Goal: Information Seeking & Learning: Learn about a topic

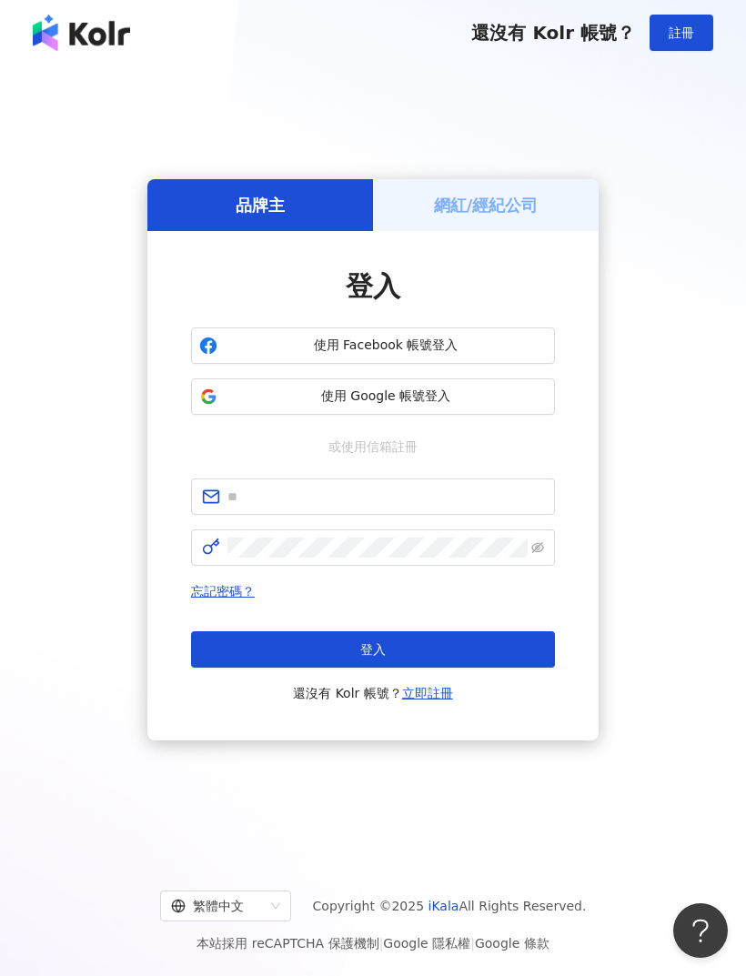
click at [469, 406] on span "使用 Google 帳號登入" at bounding box center [386, 397] width 322 height 18
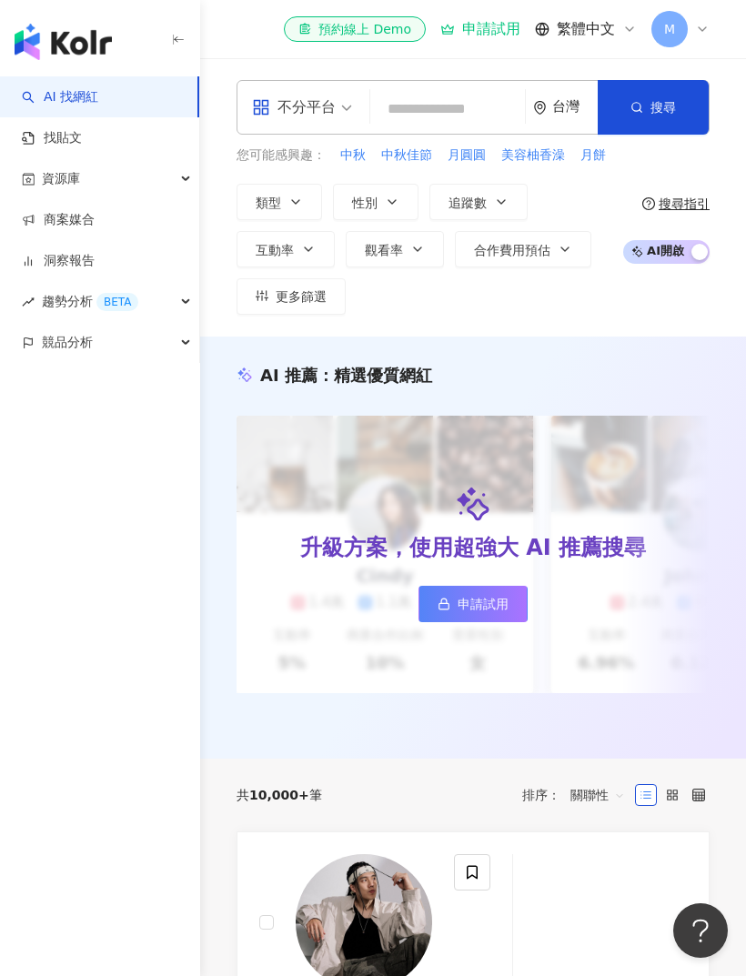
click at [498, 200] on icon "button" at bounding box center [501, 202] width 15 height 15
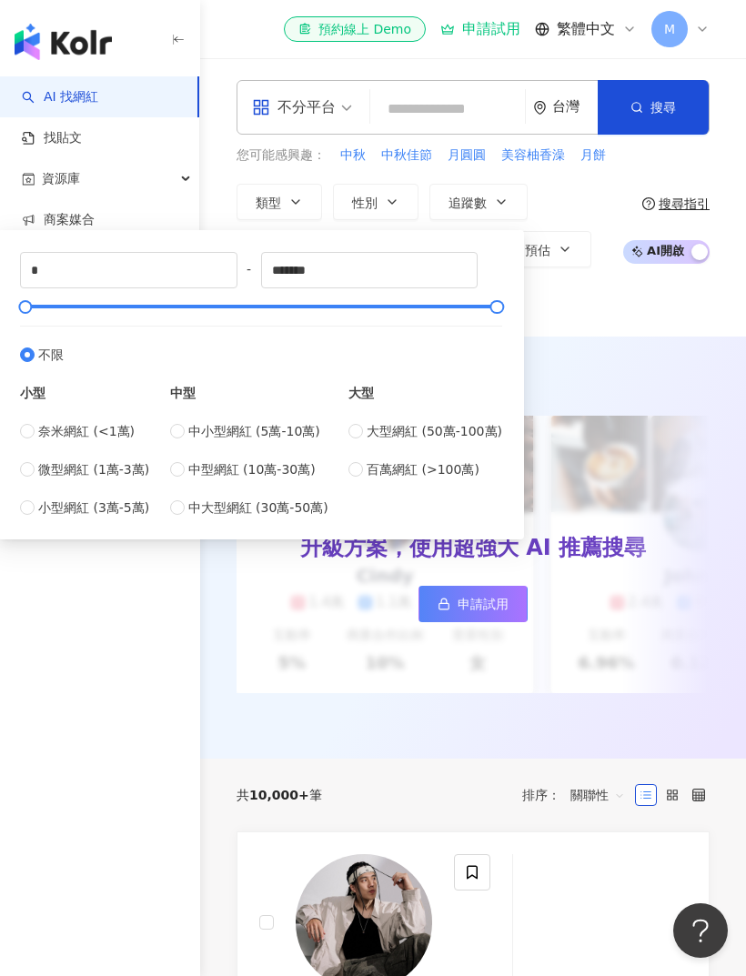
click at [499, 197] on icon "button" at bounding box center [501, 202] width 15 height 15
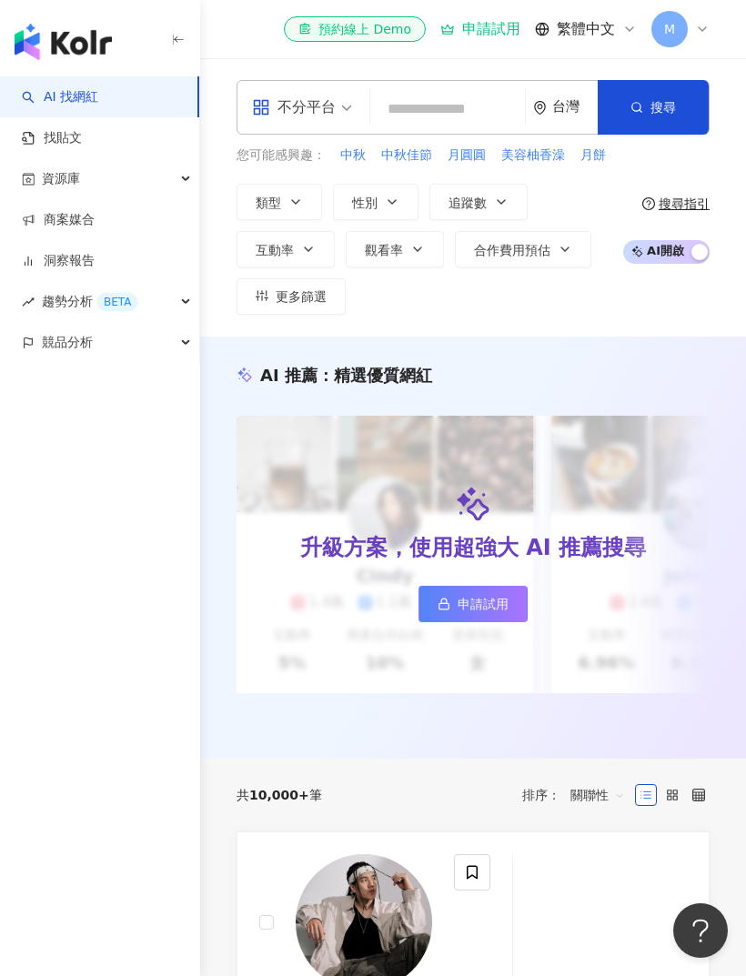
click at [98, 96] on link "AI 找網紅" at bounding box center [60, 97] width 76 height 18
click at [176, 39] on icon "button" at bounding box center [178, 39] width 9 height 1
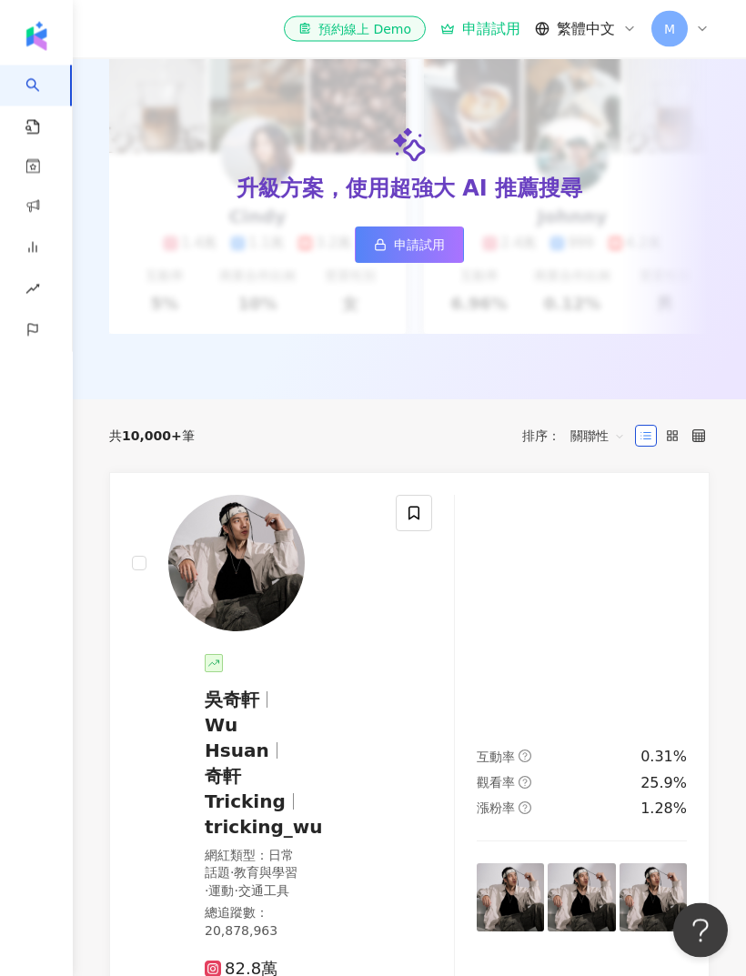
scroll to position [317, 0]
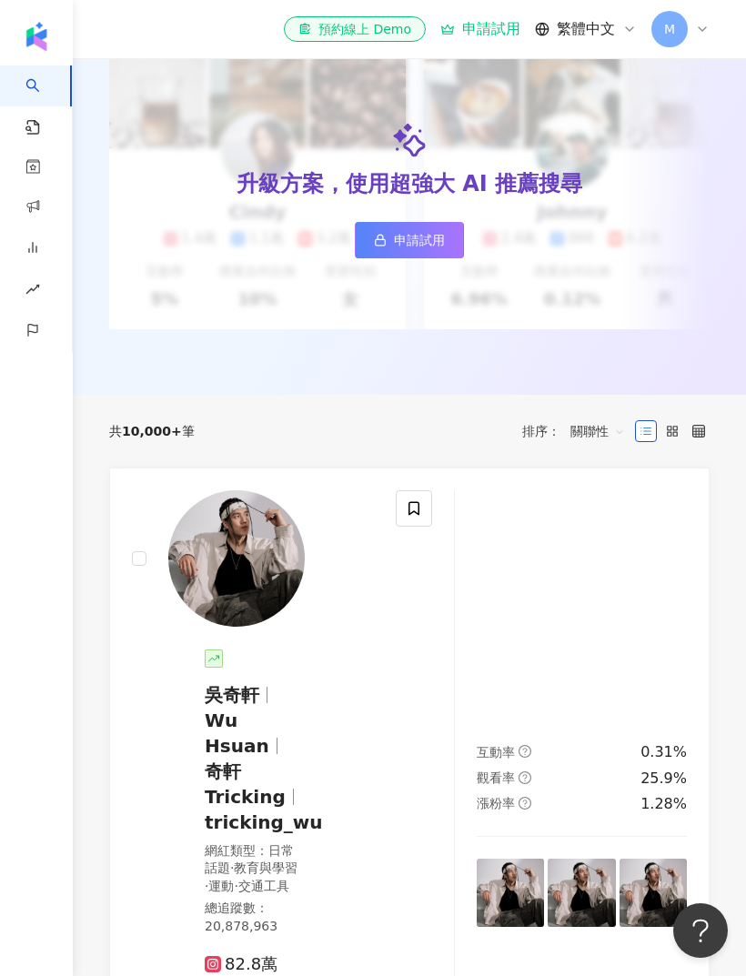
click at [595, 426] on span "關聯性" at bounding box center [597, 431] width 55 height 29
click at [701, 389] on div "AI 推薦 ： 精選優質網紅 升級方案，使用超強大 AI 推薦搜尋 申請試用 Cindy 1.4萬 1.1萬 3.2萬 互動率 5% 商業合作比例 10% 受…" at bounding box center [409, 184] width 673 height 422
click at [700, 388] on div "AI 推薦 ： 精選優質網紅 升級方案，使用超強大 AI 推薦搜尋 申請試用 Cindy 1.4萬 1.1萬 3.2萬 互動率 5% 商業合作比例 10% 受…" at bounding box center [409, 184] width 673 height 422
click at [668, 428] on rect at bounding box center [670, 428] width 4 height 4
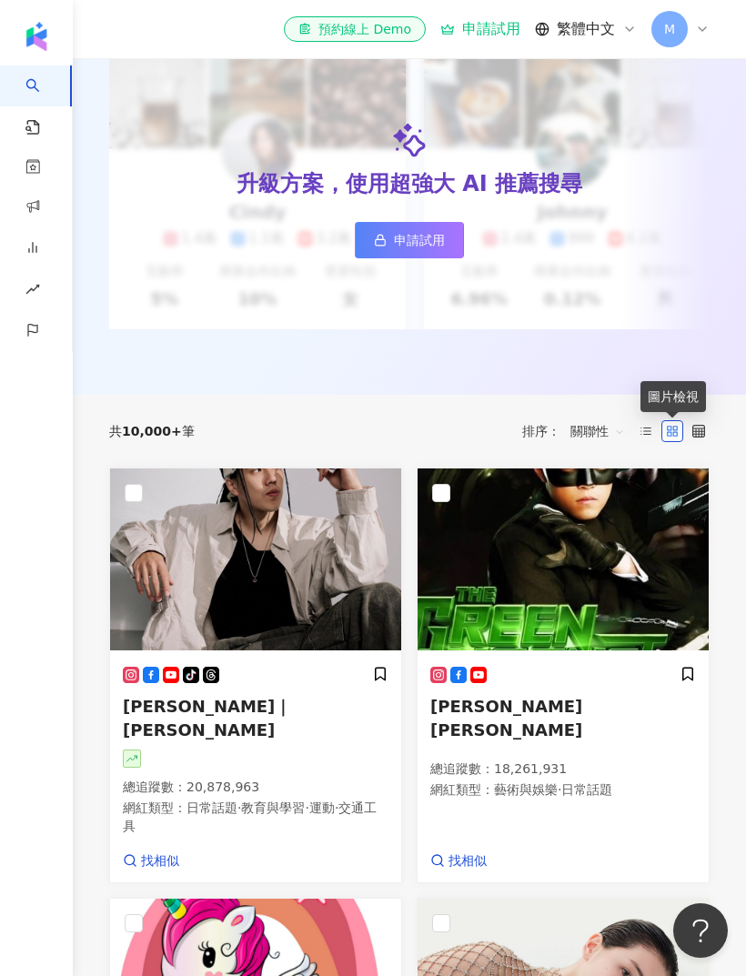
click at [645, 428] on icon at bounding box center [645, 431] width 13 height 13
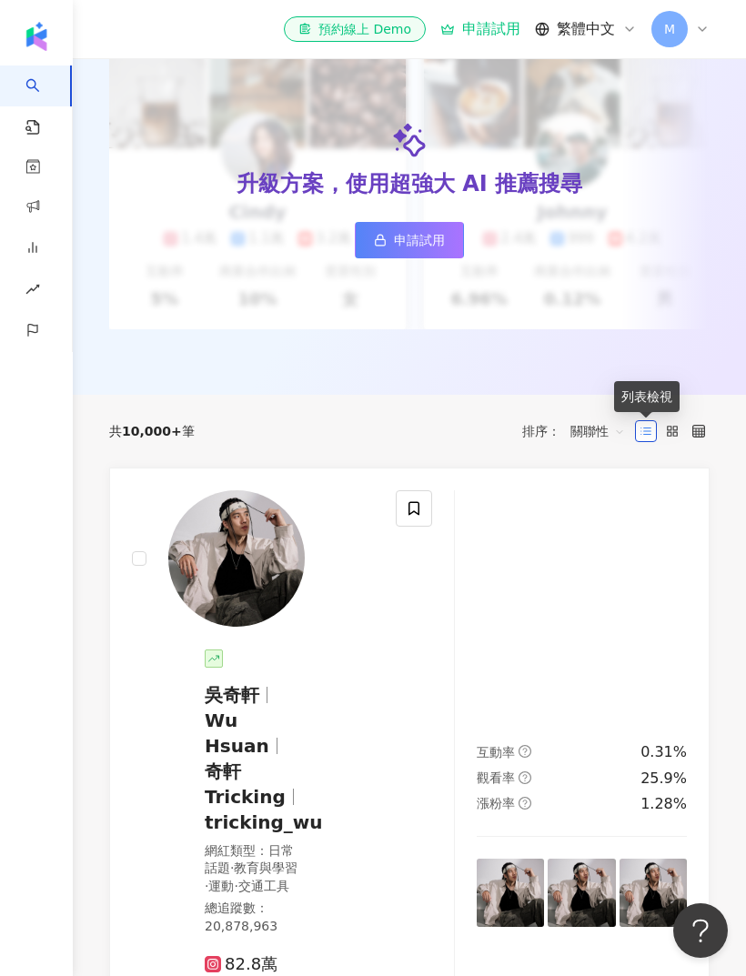
click at [694, 430] on icon at bounding box center [698, 431] width 13 height 13
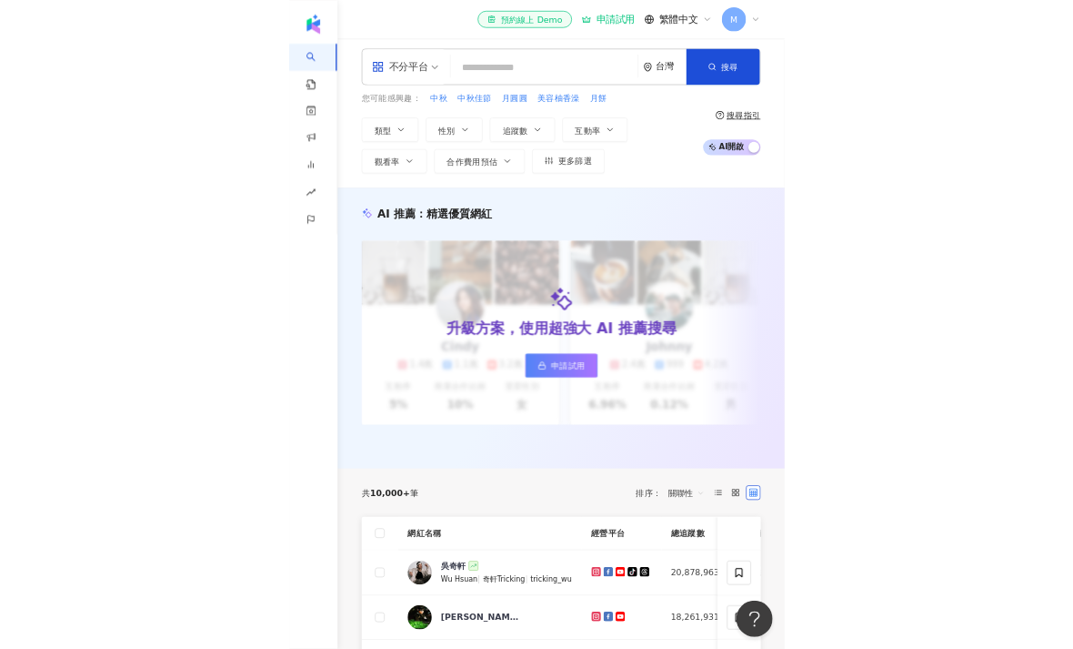
scroll to position [0, 0]
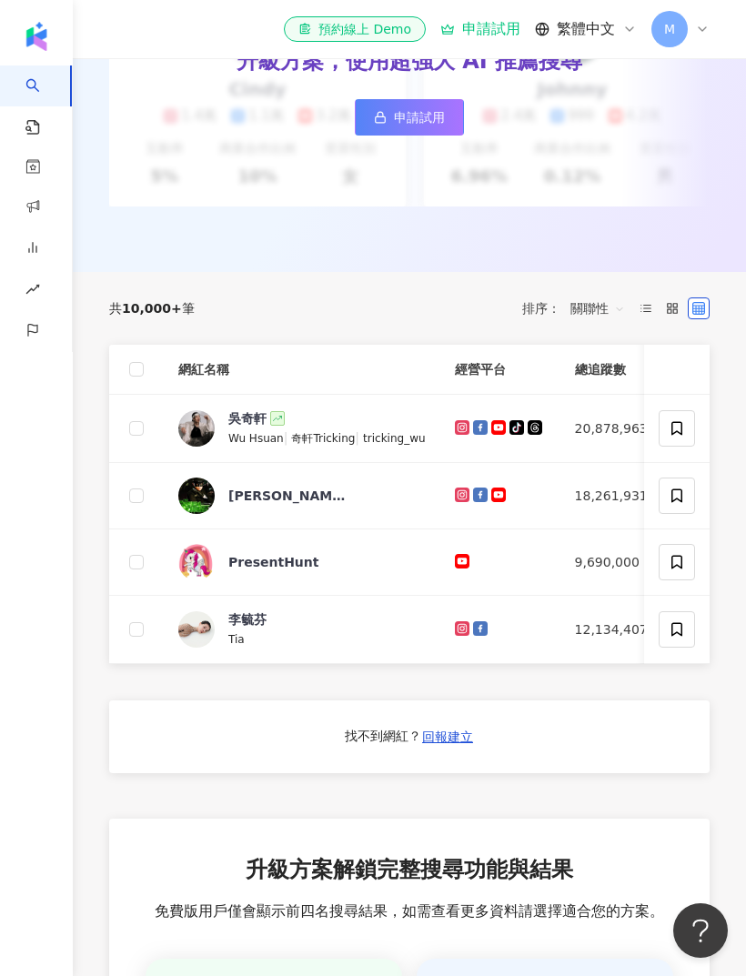
scroll to position [440, 0]
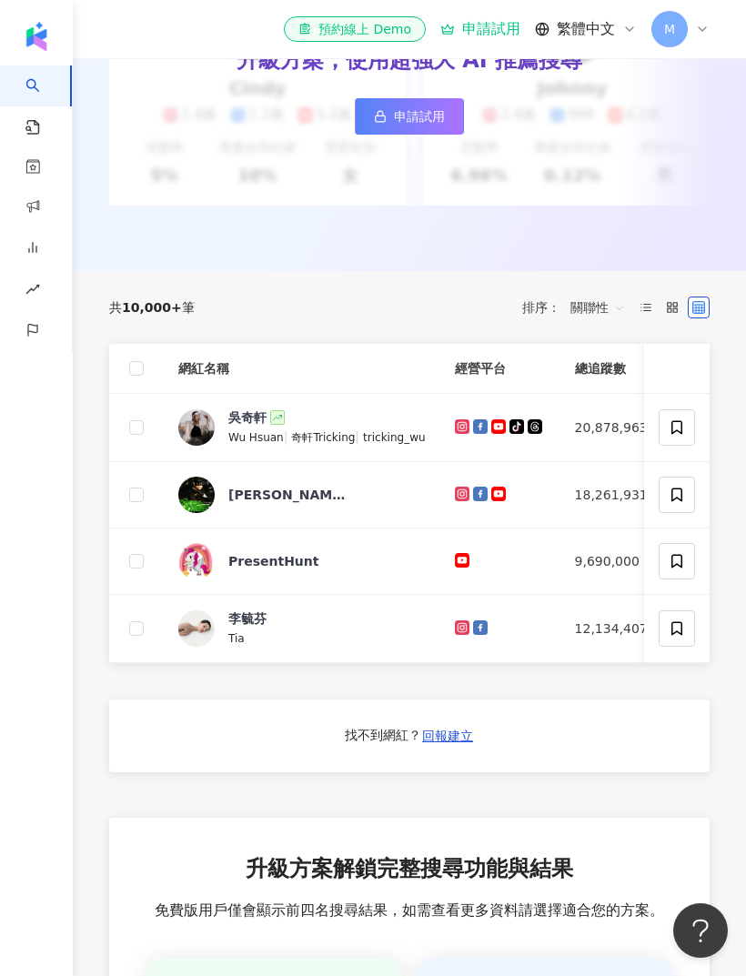
click at [496, 369] on th "經營平台" at bounding box center [500, 369] width 120 height 50
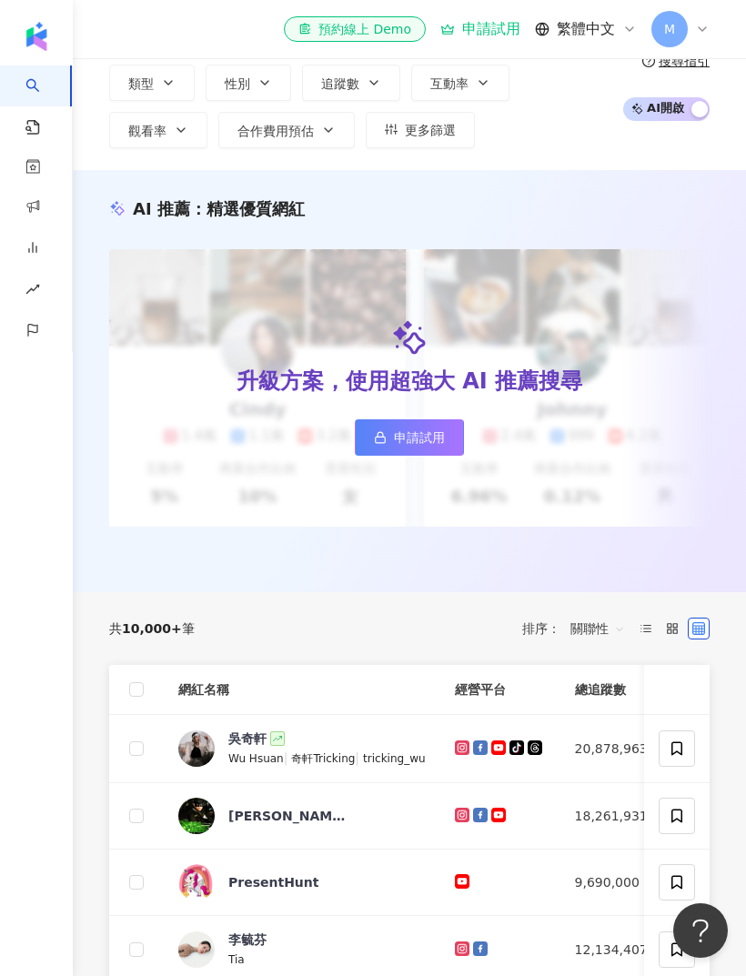
scroll to position [0, 0]
